Goal: Transaction & Acquisition: Book appointment/travel/reservation

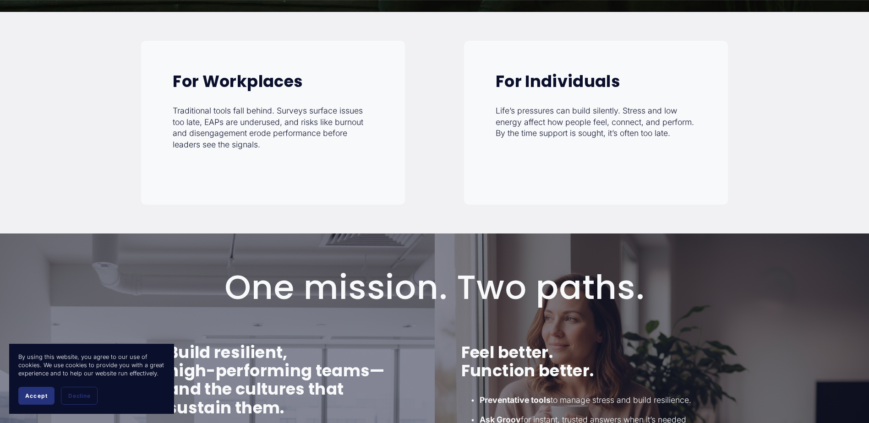
scroll to position [458, 0]
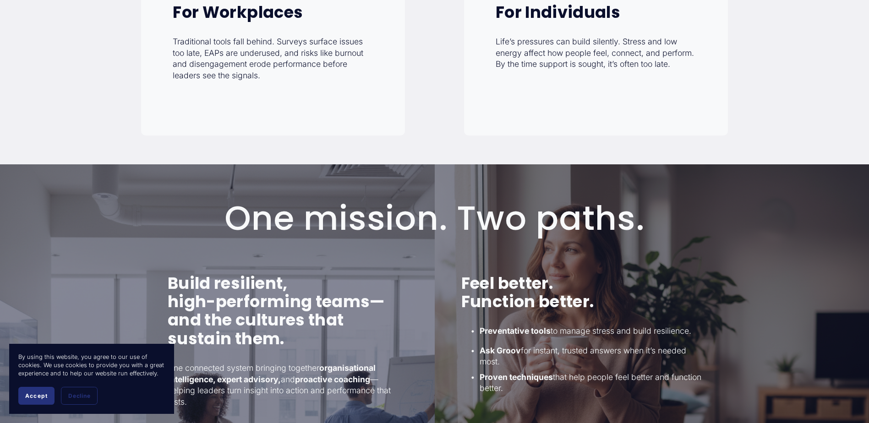
click at [575, 13] on strong "For Individuals" at bounding box center [558, 12] width 125 height 22
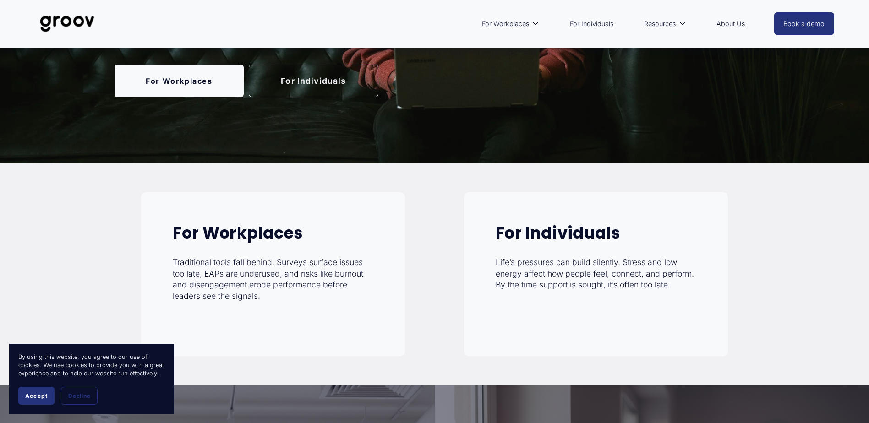
scroll to position [225, 0]
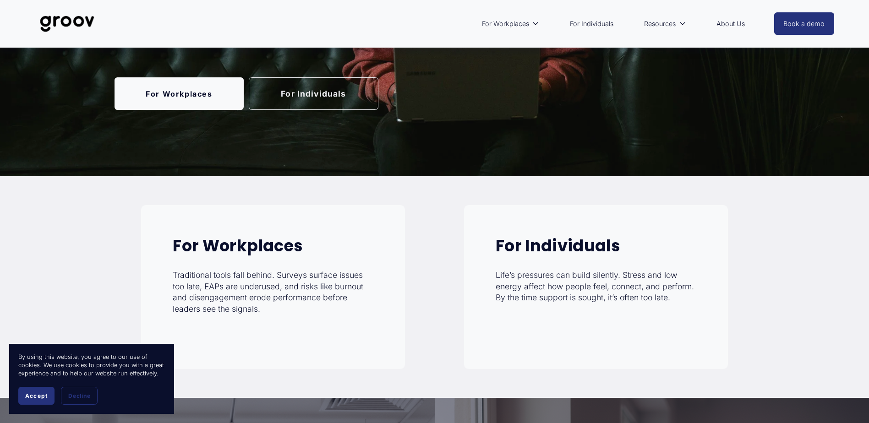
click at [587, 25] on link "For Individuals" at bounding box center [592, 23] width 53 height 21
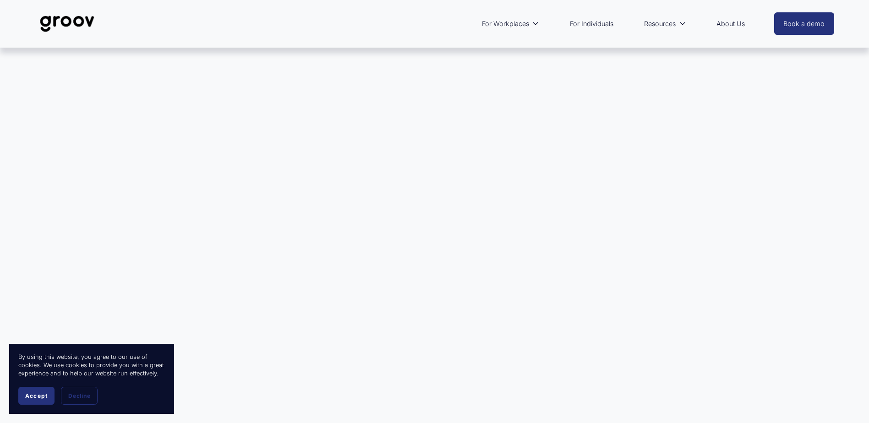
click at [727, 20] on link "About Us" at bounding box center [731, 23] width 38 height 21
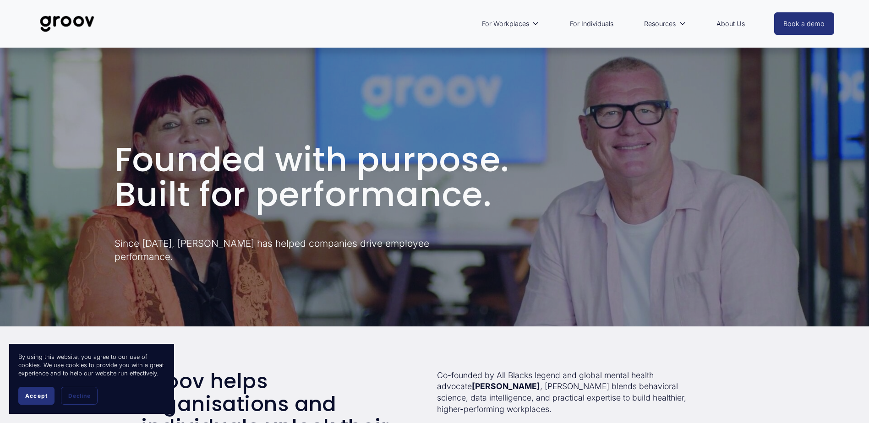
click at [790, 21] on link "Book a demo" at bounding box center [805, 23] width 60 height 22
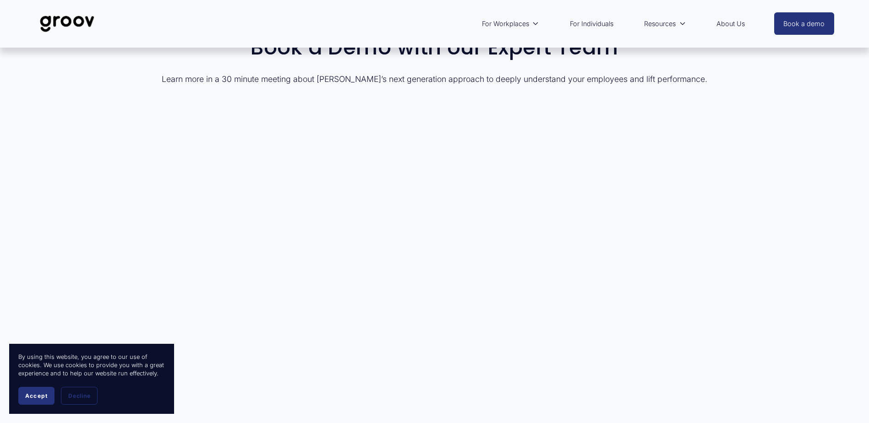
scroll to position [46, 0]
